Goal: Transaction & Acquisition: Purchase product/service

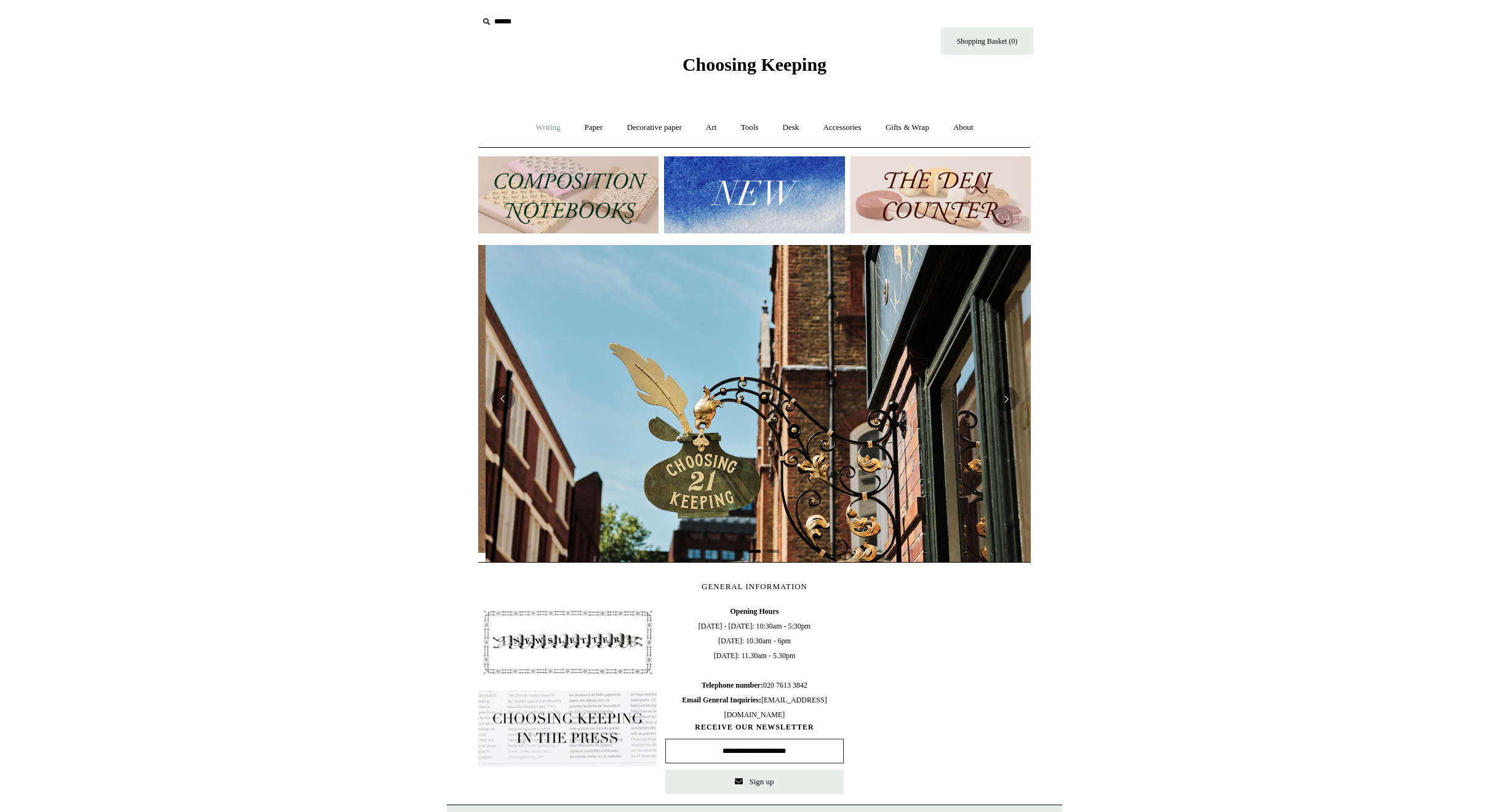
scroll to position [0, 553]
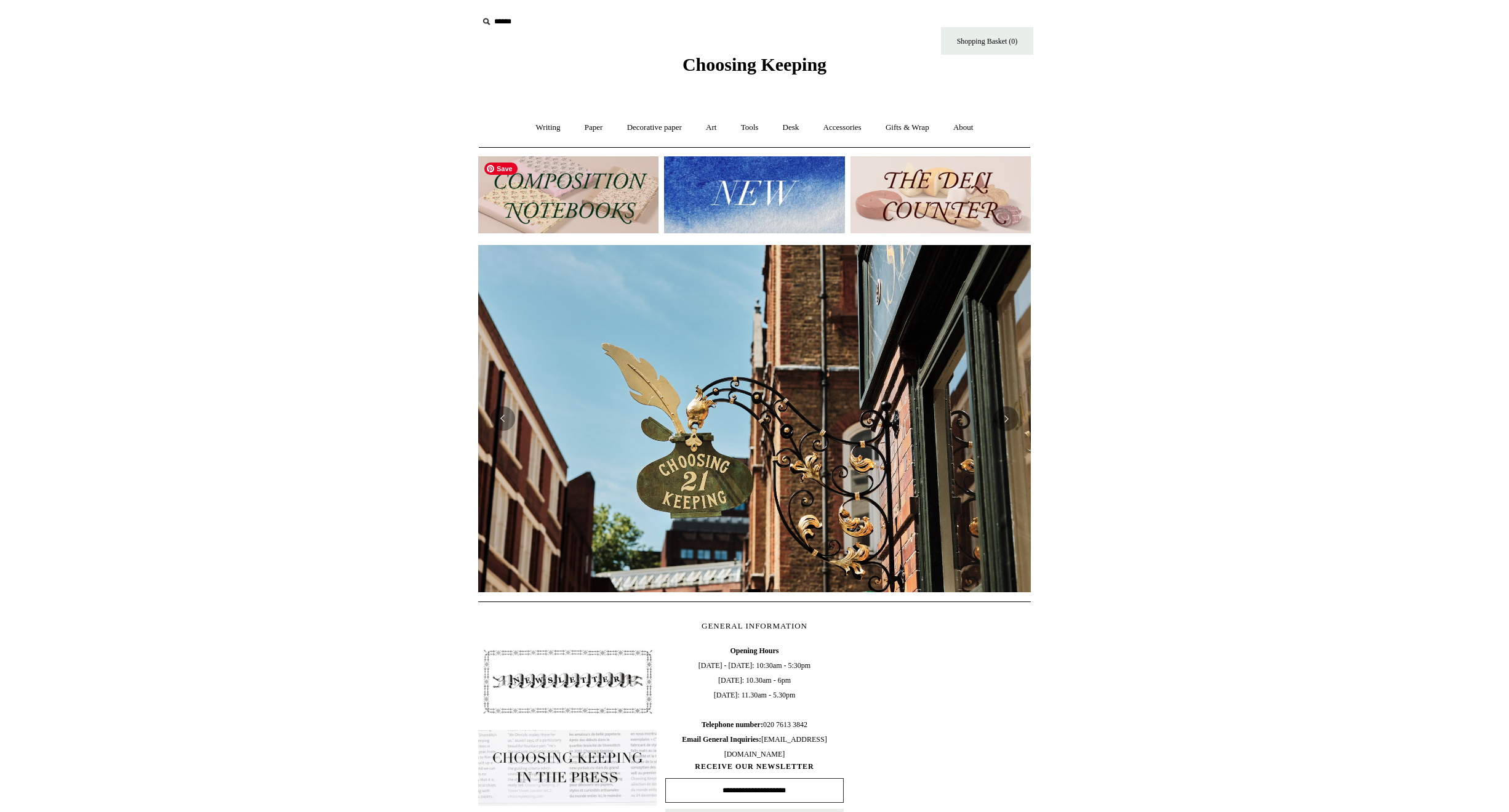
click at [591, 212] on img at bounding box center [569, 194] width 180 height 77
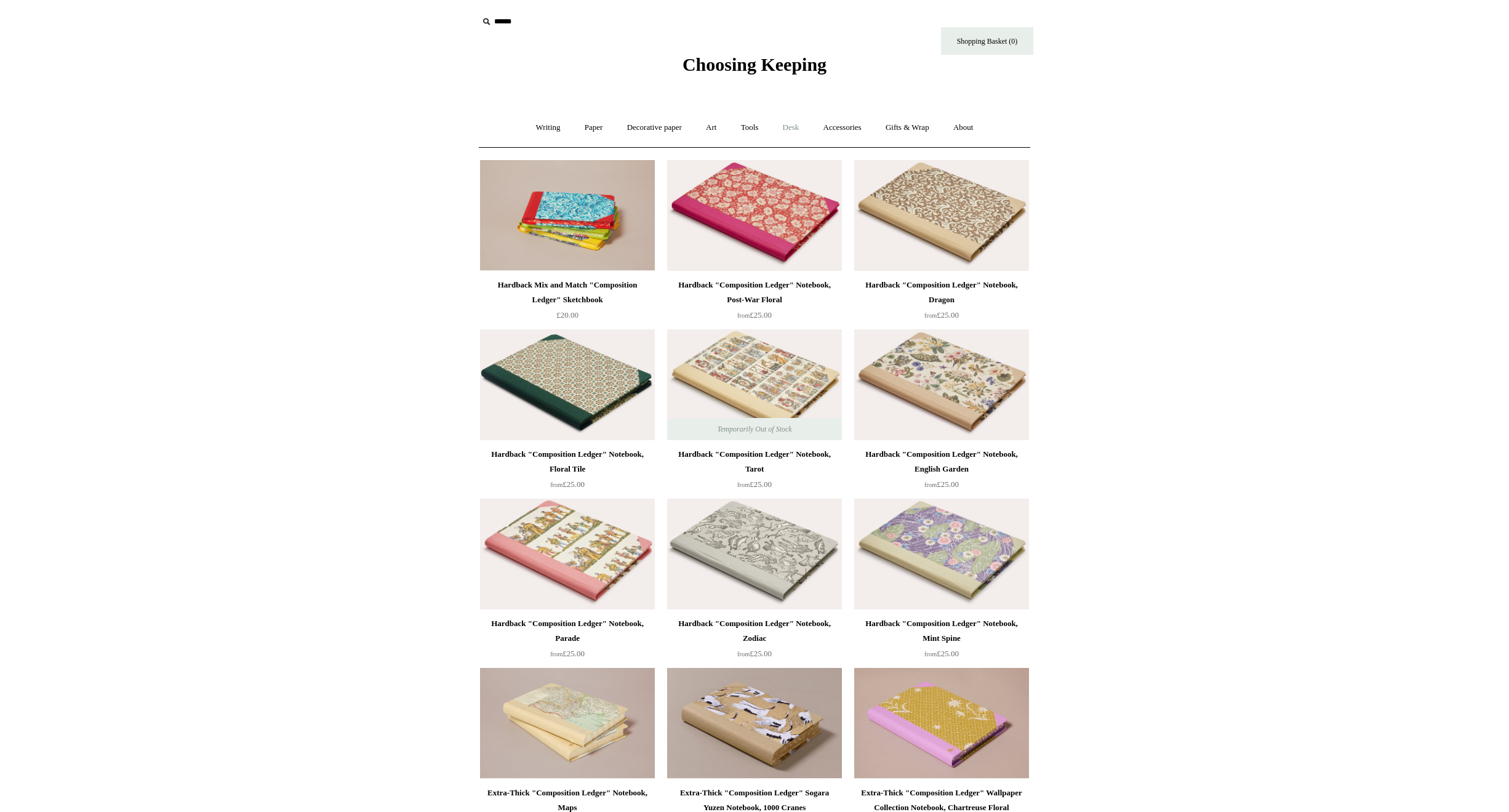
click at [782, 128] on link "Desk +" at bounding box center [791, 128] width 39 height 33
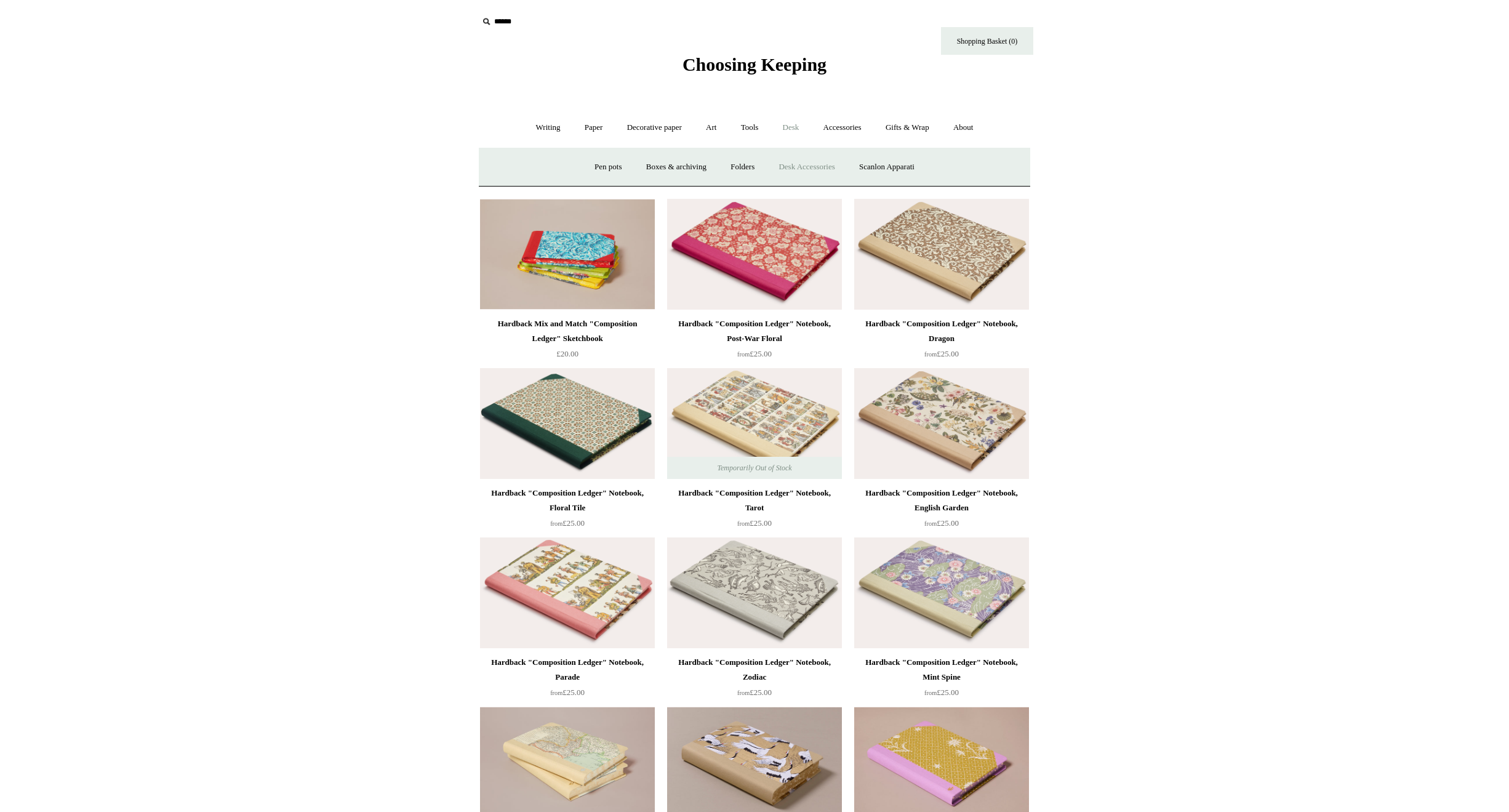
click at [820, 168] on link "Desk Accessories" at bounding box center [807, 166] width 78 height 33
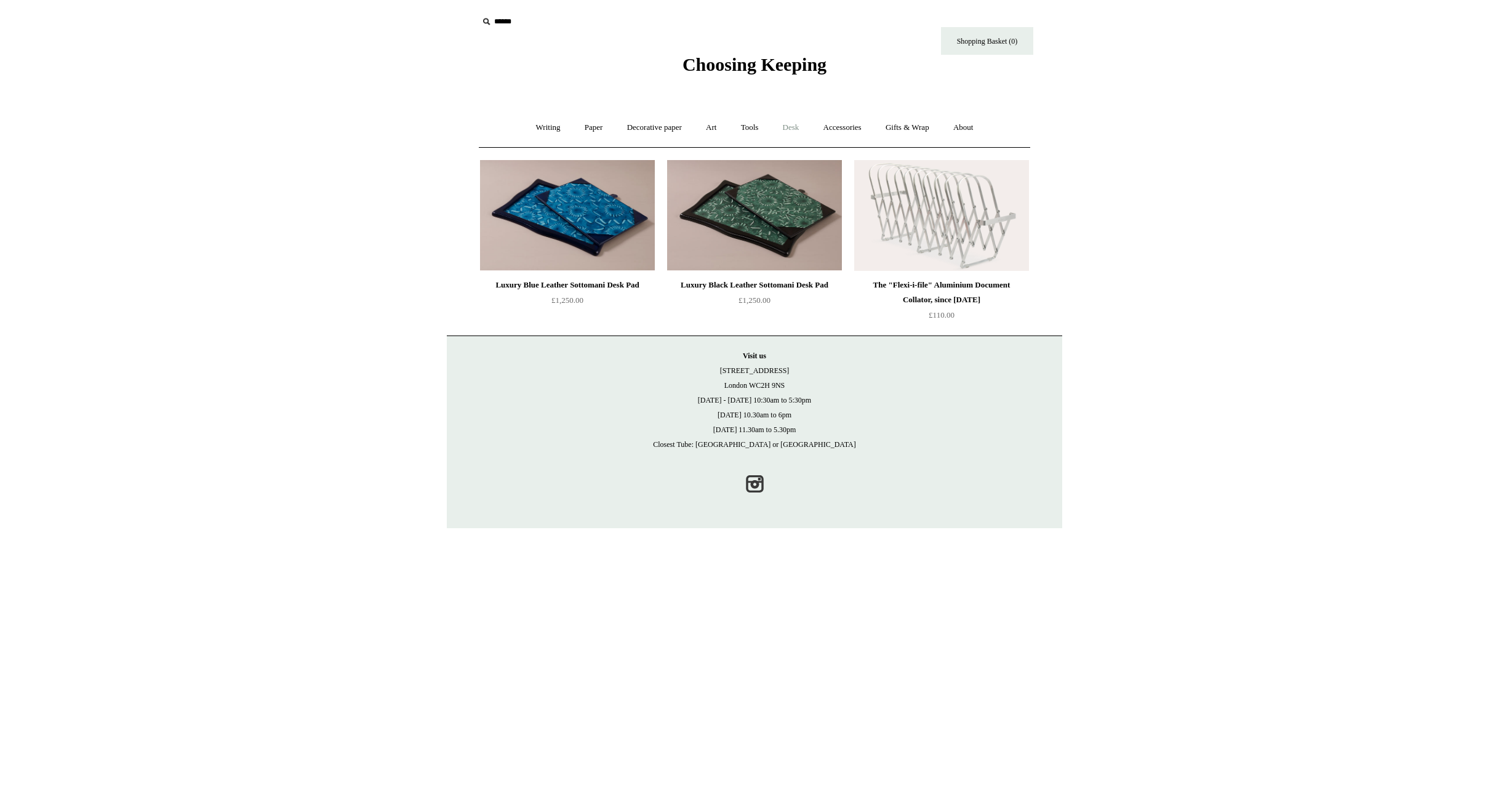
click at [795, 130] on link "Desk +" at bounding box center [791, 128] width 39 height 33
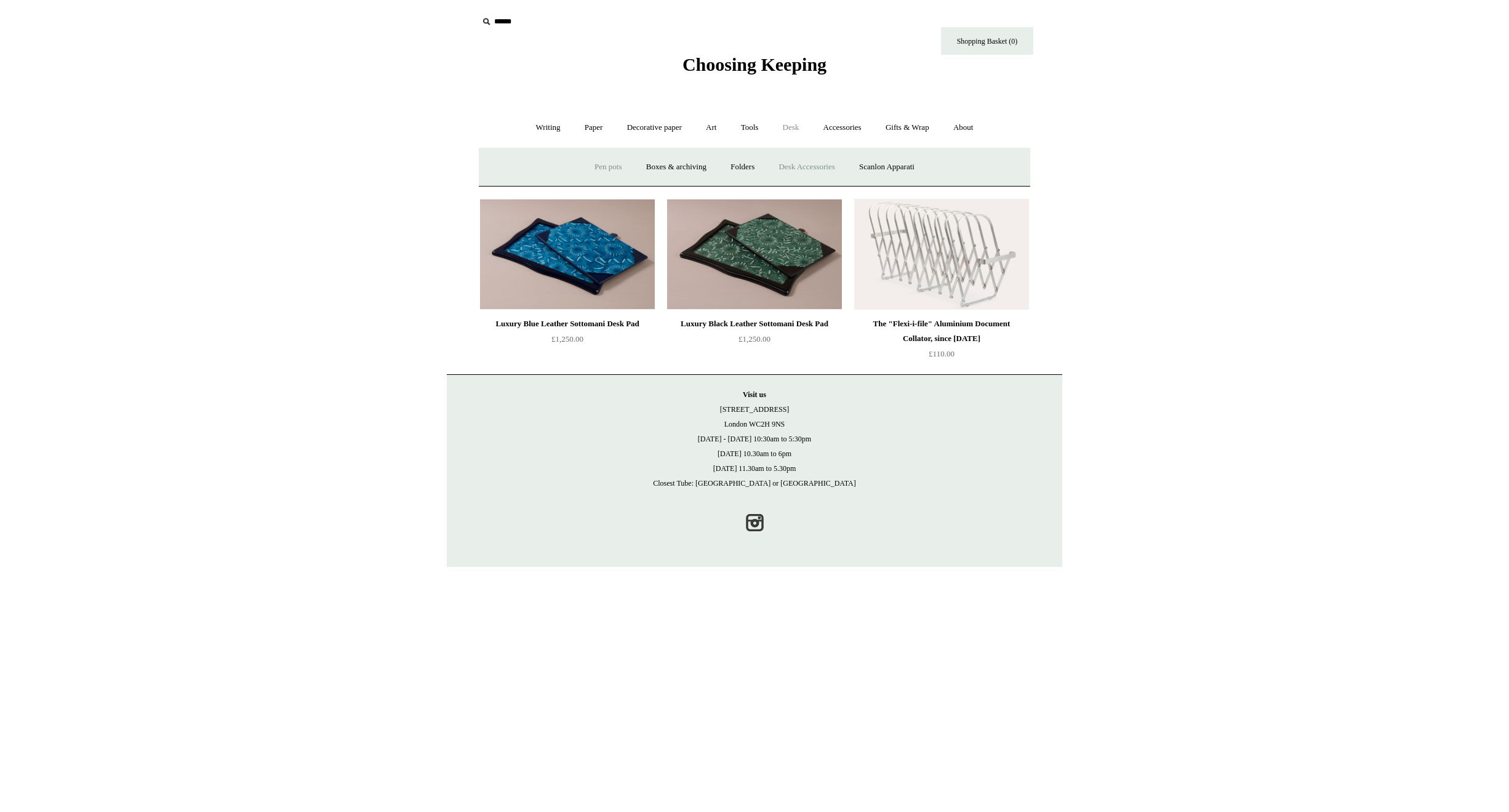
click at [597, 168] on link "Pen pots" at bounding box center [607, 166] width 49 height 33
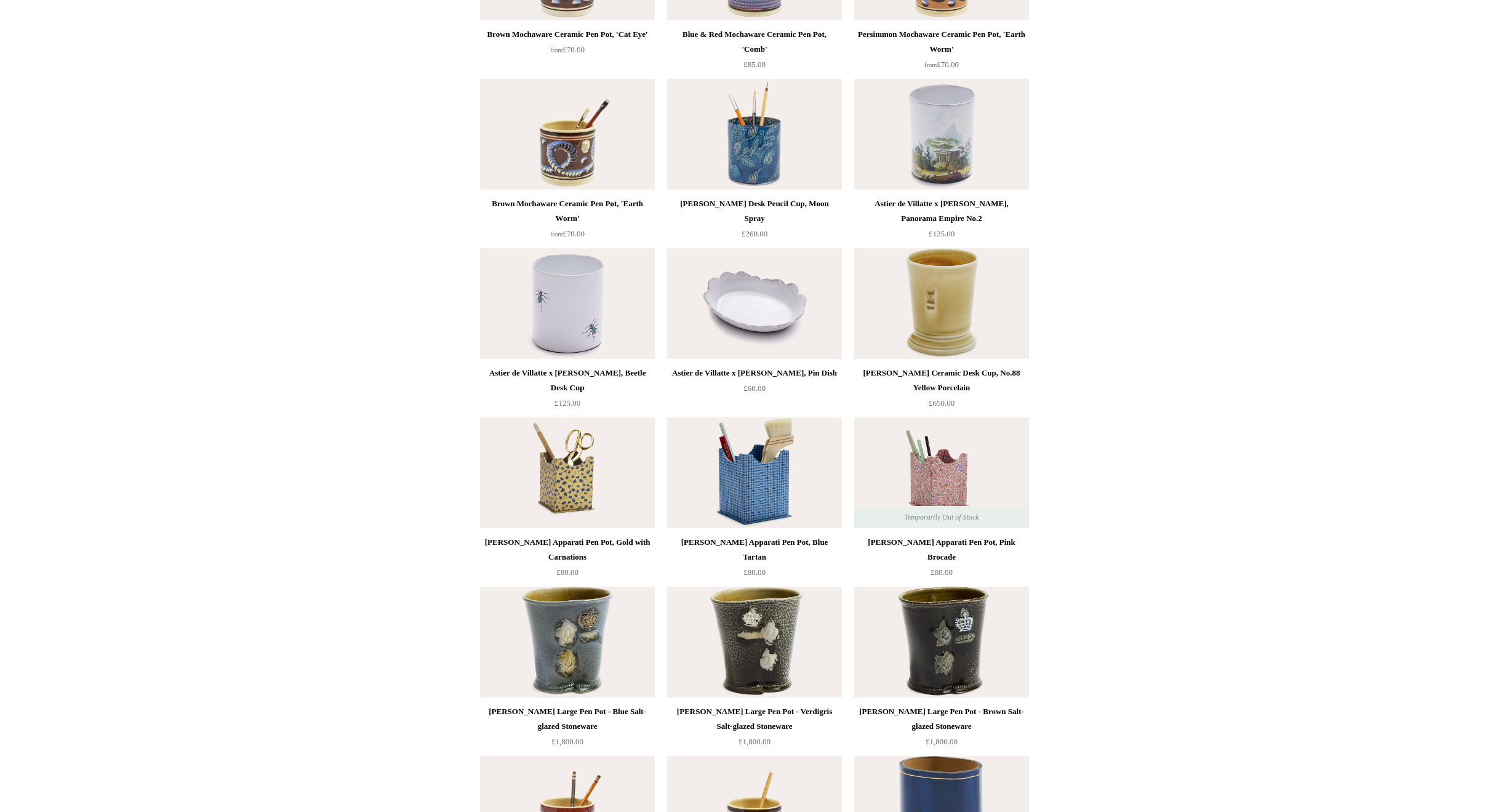
scroll to position [1231, 0]
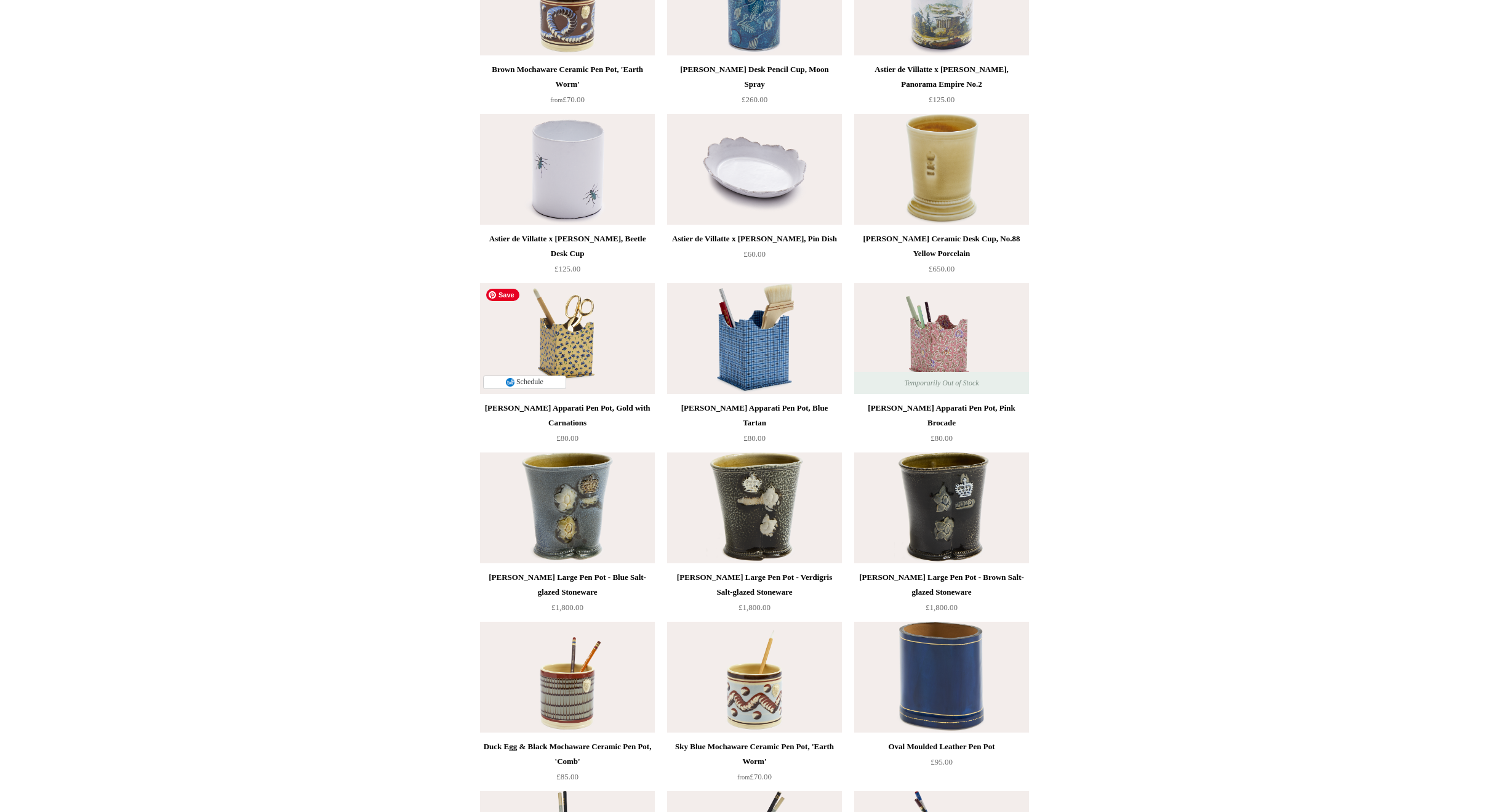
click at [614, 329] on img at bounding box center [567, 338] width 175 height 111
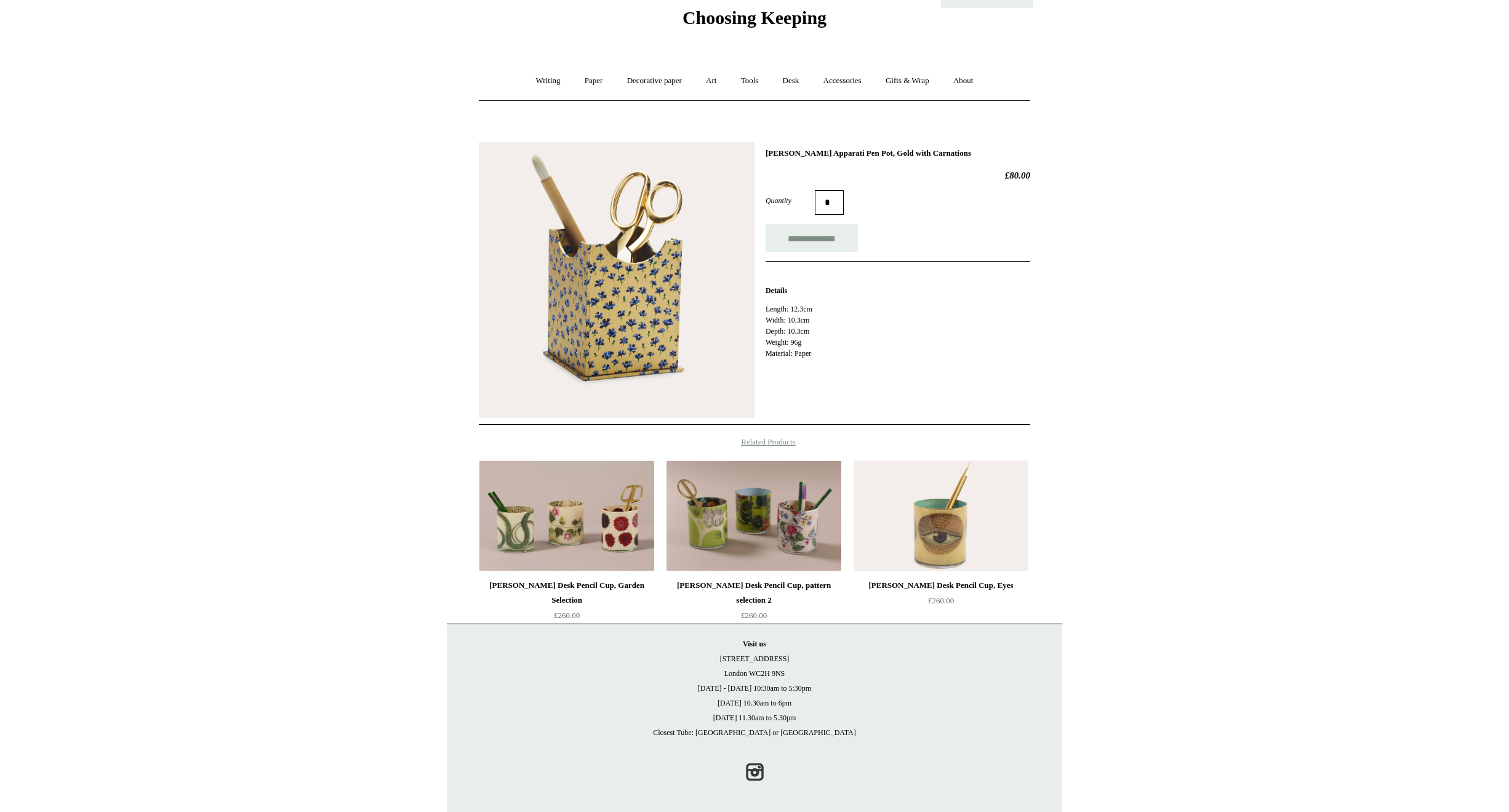
scroll to position [51, 0]
